Goal: Task Accomplishment & Management: Complete application form

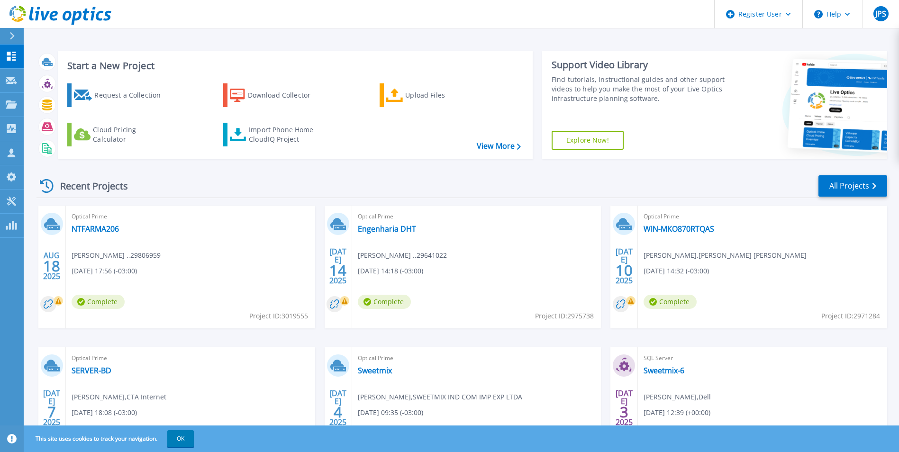
click at [193, 168] on div "Recent Projects All Projects [DATE] Optical Prime NTFARMA206 [PERSON_NAME] . , …" at bounding box center [461, 332] width 850 height 330
click at [103, 92] on div "Request a Collection" at bounding box center [132, 95] width 76 height 19
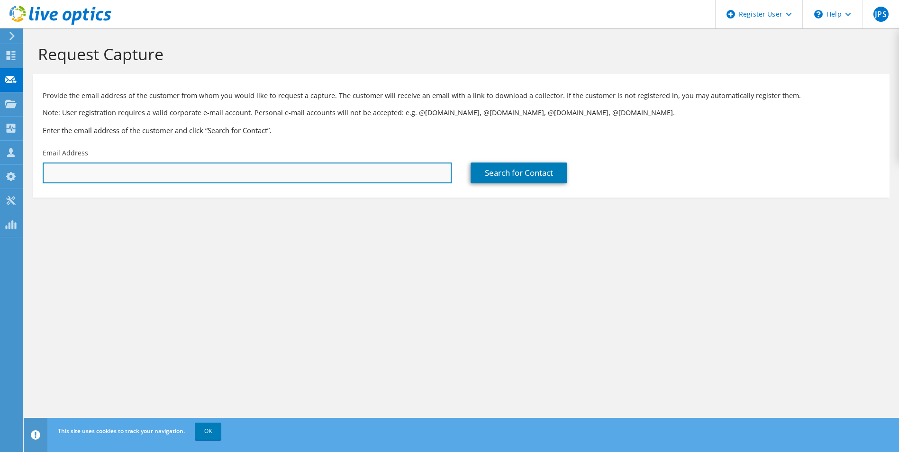
drag, startPoint x: 120, startPoint y: 169, endPoint x: 153, endPoint y: 171, distance: 33.2
click at [120, 169] on input "text" at bounding box center [247, 172] width 409 height 21
paste input "andrey.szabelski@genommalab.com"
type input "andrey.szabelski@genommalab.com"
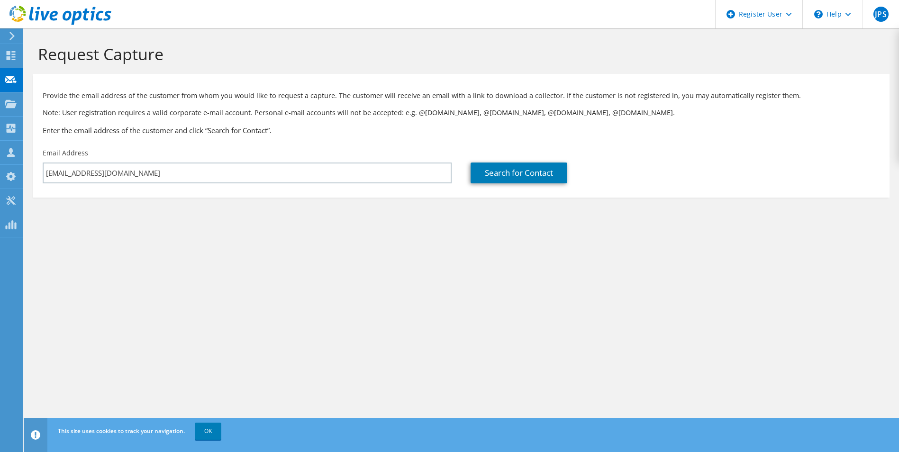
click at [197, 130] on h3 "Enter the email address of the customer and click “Search for Contact”." at bounding box center [461, 130] width 837 height 10
click at [508, 173] on link "Search for Contact" at bounding box center [518, 172] width 97 height 21
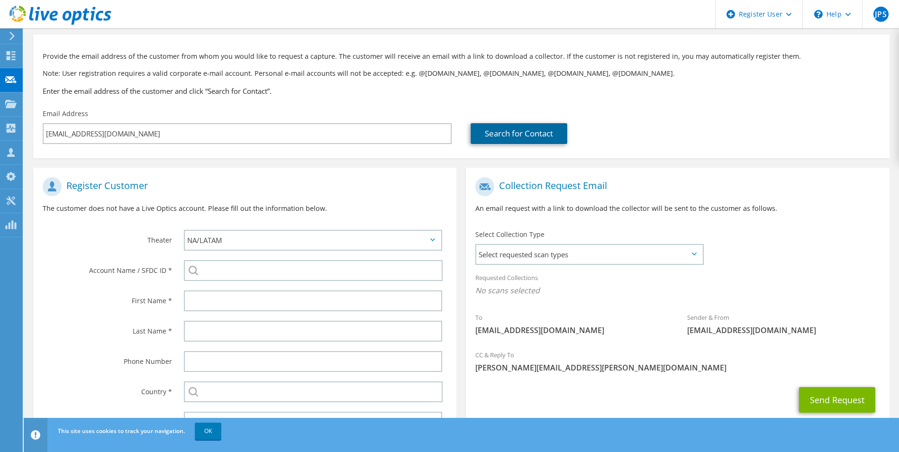
scroll to position [86, 0]
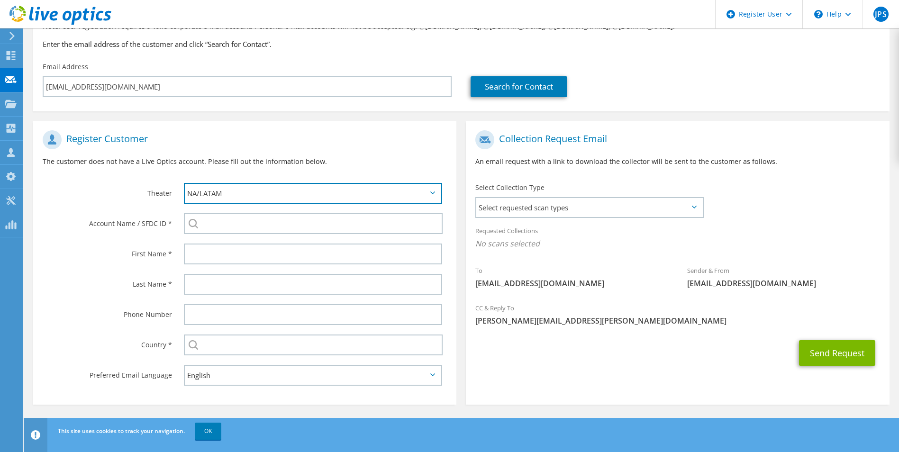
click at [244, 194] on select "APJ EMEA NA/LATAM" at bounding box center [313, 193] width 259 height 21
click at [243, 164] on p "The customer does not have a Live Optics account. Please fill out the informati…" at bounding box center [245, 161] width 404 height 10
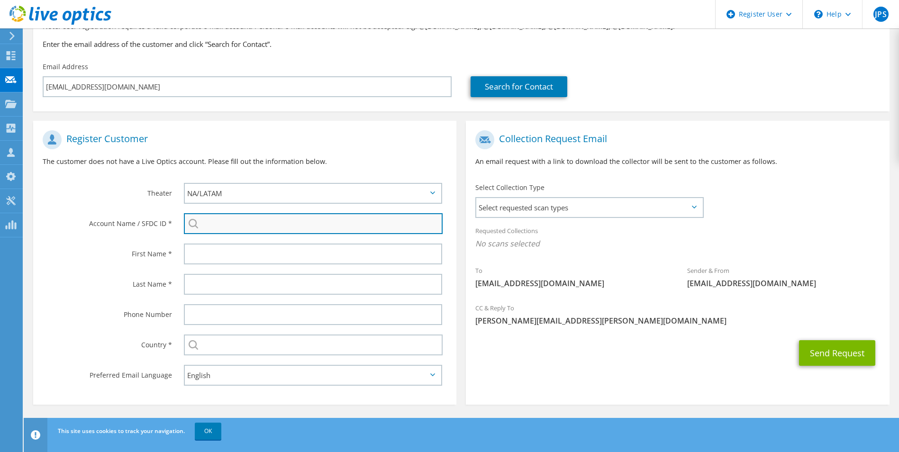
click at [246, 223] on input "search" at bounding box center [313, 223] width 259 height 21
paste input "29826288"
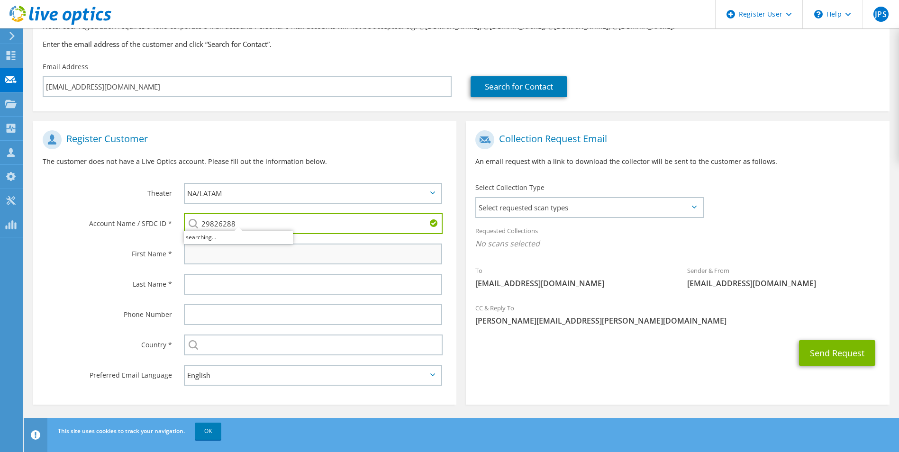
type input "29826288"
click at [237, 252] on input "text" at bounding box center [313, 253] width 259 height 21
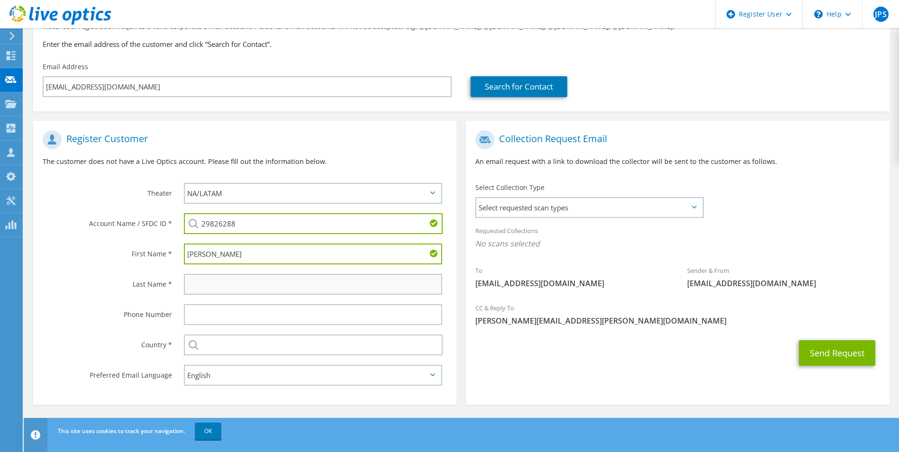
type input "Andrey"
click at [224, 282] on input "text" at bounding box center [313, 284] width 259 height 21
type input "Szabelski"
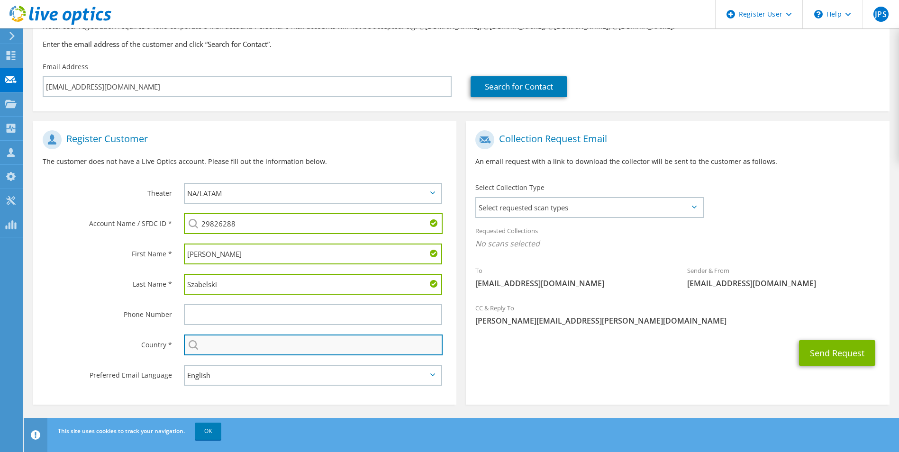
click at [244, 337] on input "text" at bounding box center [313, 344] width 259 height 21
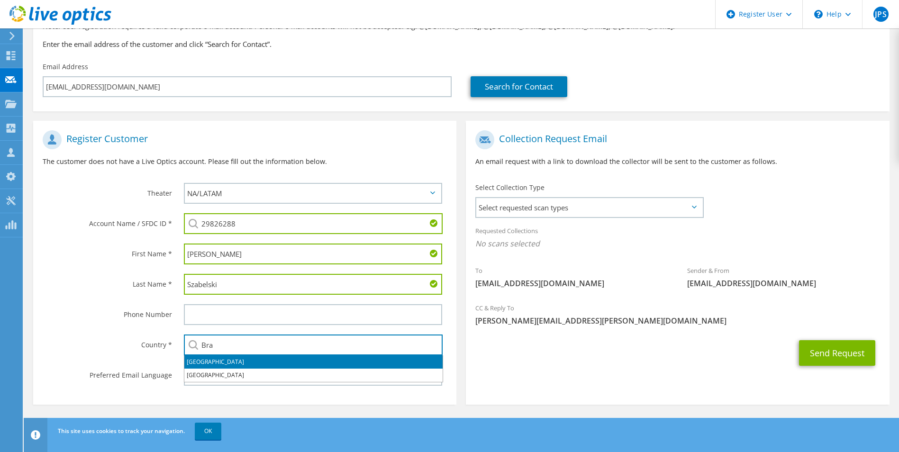
click at [200, 359] on li "Brazil" at bounding box center [313, 361] width 258 height 13
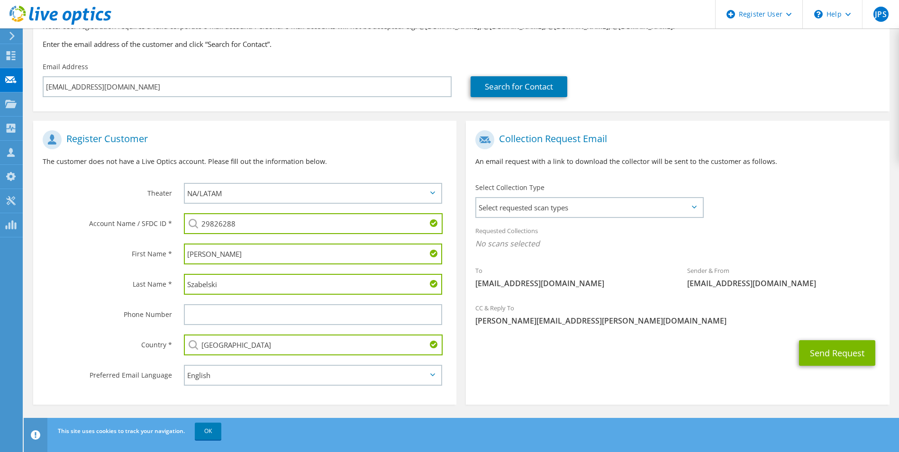
type input "Brazil"
click at [135, 347] on label "Country *" at bounding box center [107, 341] width 129 height 15
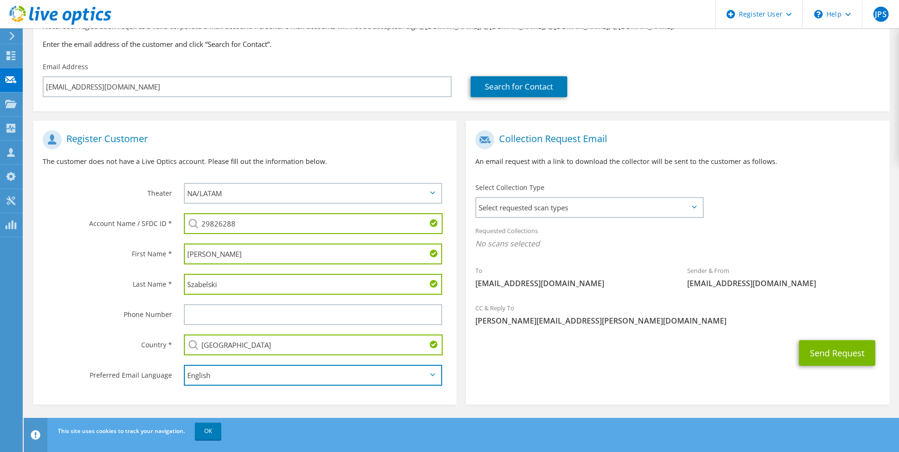
click at [247, 380] on select "English Deutsch Español Français Italiano Polski Português Русский 한국어 中文 日本語" at bounding box center [313, 375] width 259 height 21
select select "pt-BR"
click at [184, 365] on select "English Deutsch Español Français Italiano Polski Português Русский 한국어 中文 日本語" at bounding box center [313, 375] width 259 height 21
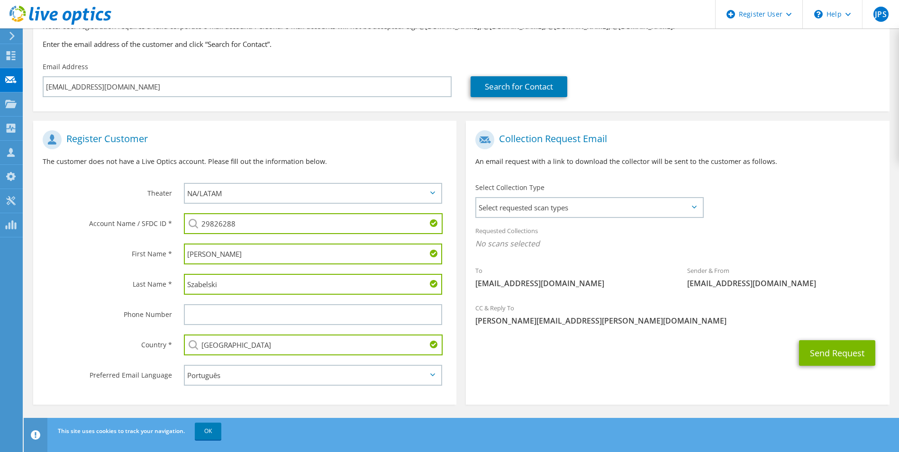
click at [524, 219] on div "Select Collection Type Select requested scan types Server Virtualization Optica…" at bounding box center [589, 199] width 247 height 43
click at [531, 214] on span "Select requested scan types" at bounding box center [588, 207] width 225 height 19
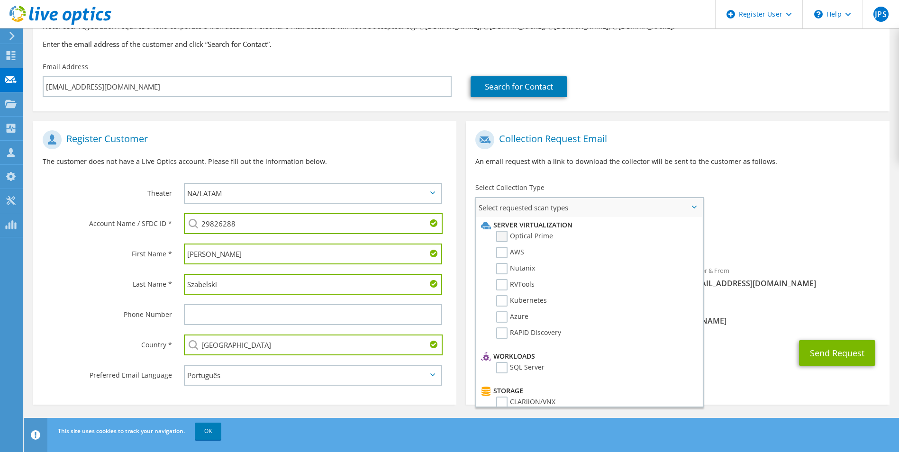
click at [526, 232] on label "Optical Prime" at bounding box center [524, 236] width 57 height 11
click at [0, 0] on input "Optical Prime" at bounding box center [0, 0] width 0 height 0
click at [727, 196] on div "To andrey.szabelski@genommalab.com Sender & From liveoptics@liveoptics.com" at bounding box center [677, 213] width 423 height 175
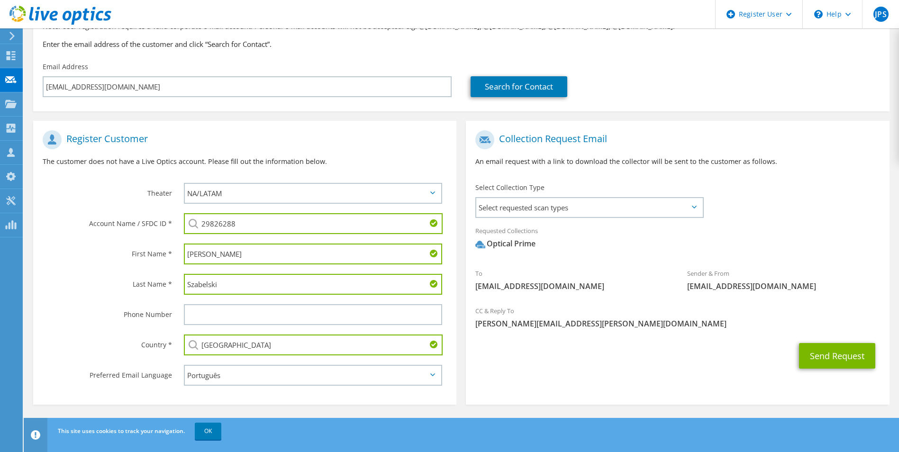
click at [785, 211] on div "To andrey.szabelski@genommalab.com Sender & From liveoptics@liveoptics.com" at bounding box center [677, 213] width 423 height 175
click at [825, 348] on button "Send Request" at bounding box center [837, 356] width 76 height 26
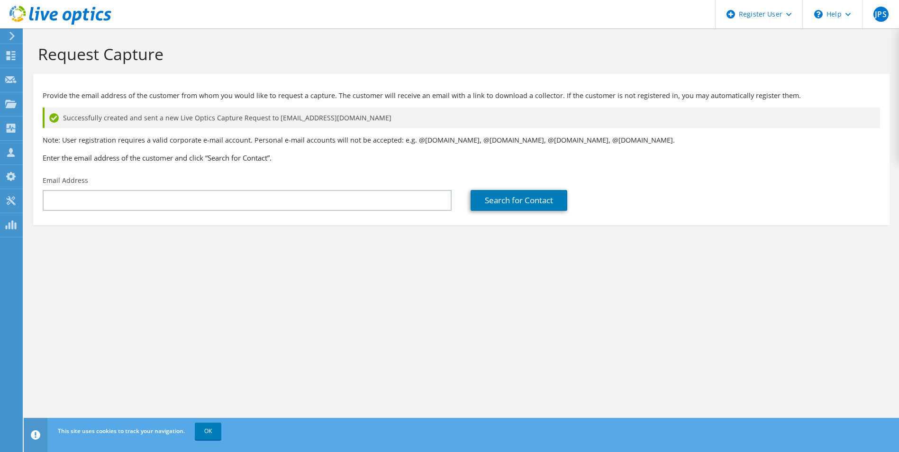
click at [719, 137] on p "Note: User registration requires a valid corporate e-mail account. Personal e-m…" at bounding box center [461, 140] width 837 height 10
